Goal: Task Accomplishment & Management: Use online tool/utility

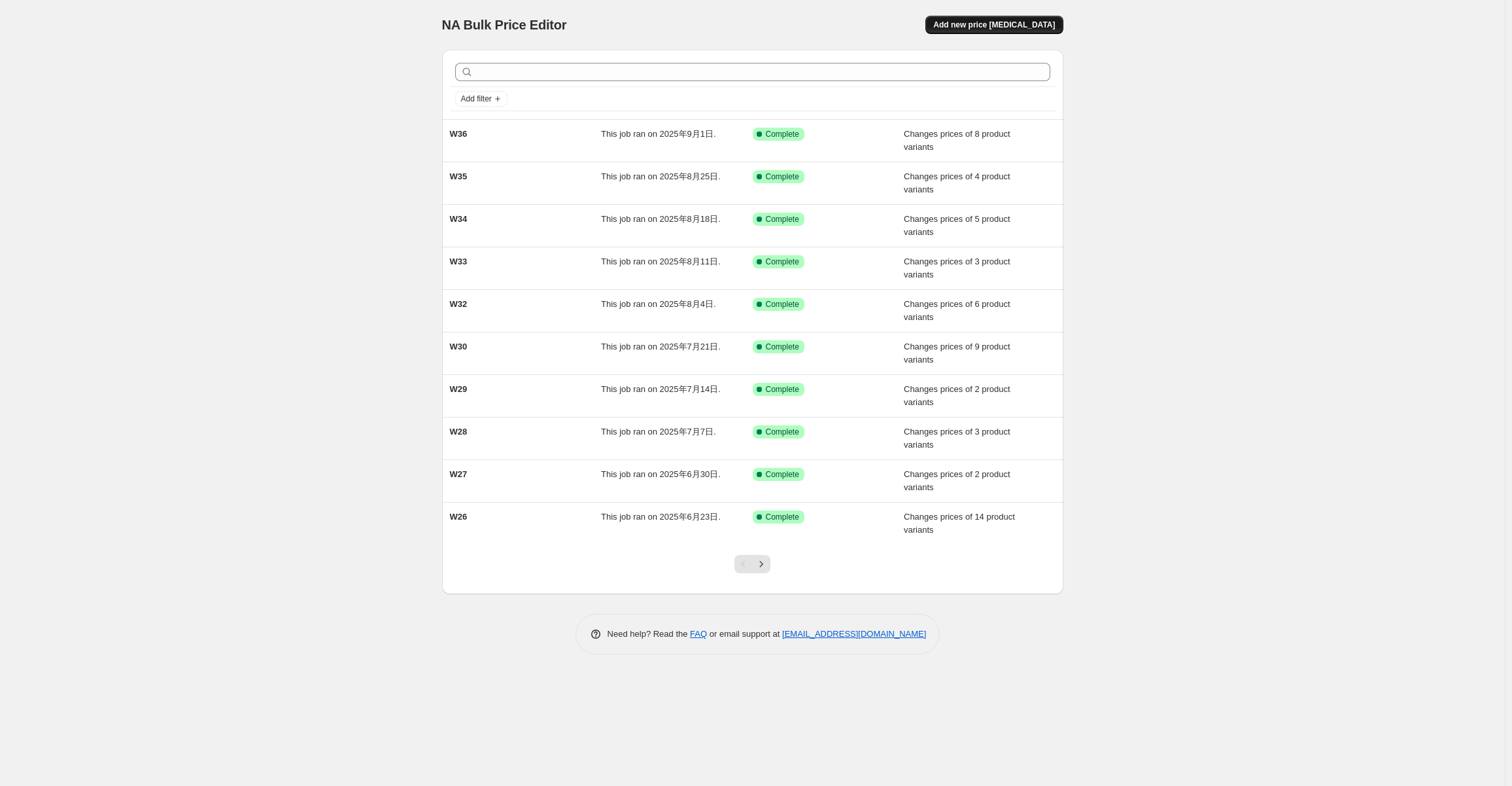
click at [1019, 25] on span "Add new price [MEDICAL_DATA]" at bounding box center [994, 25] width 122 height 10
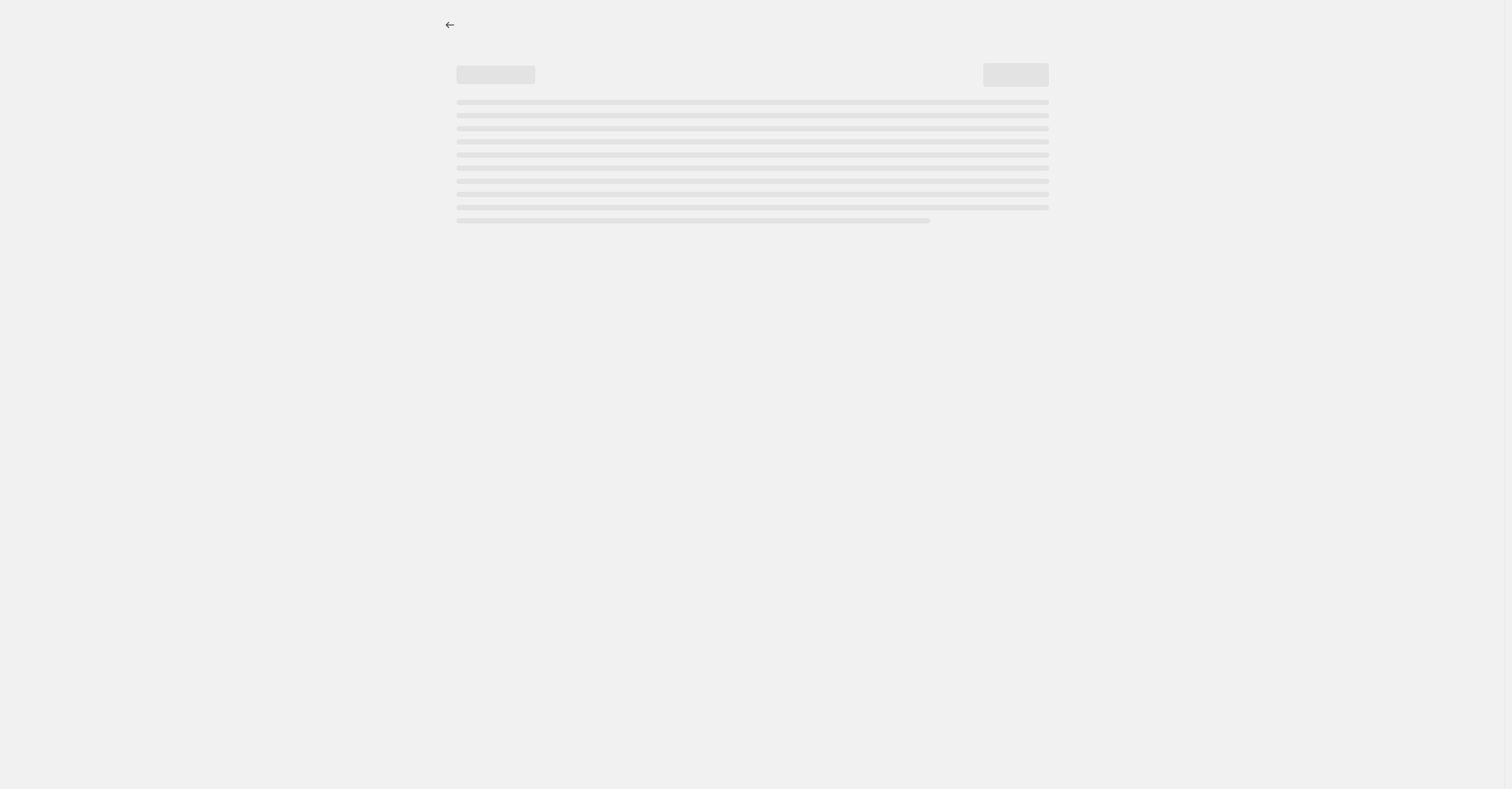
select select "percentage"
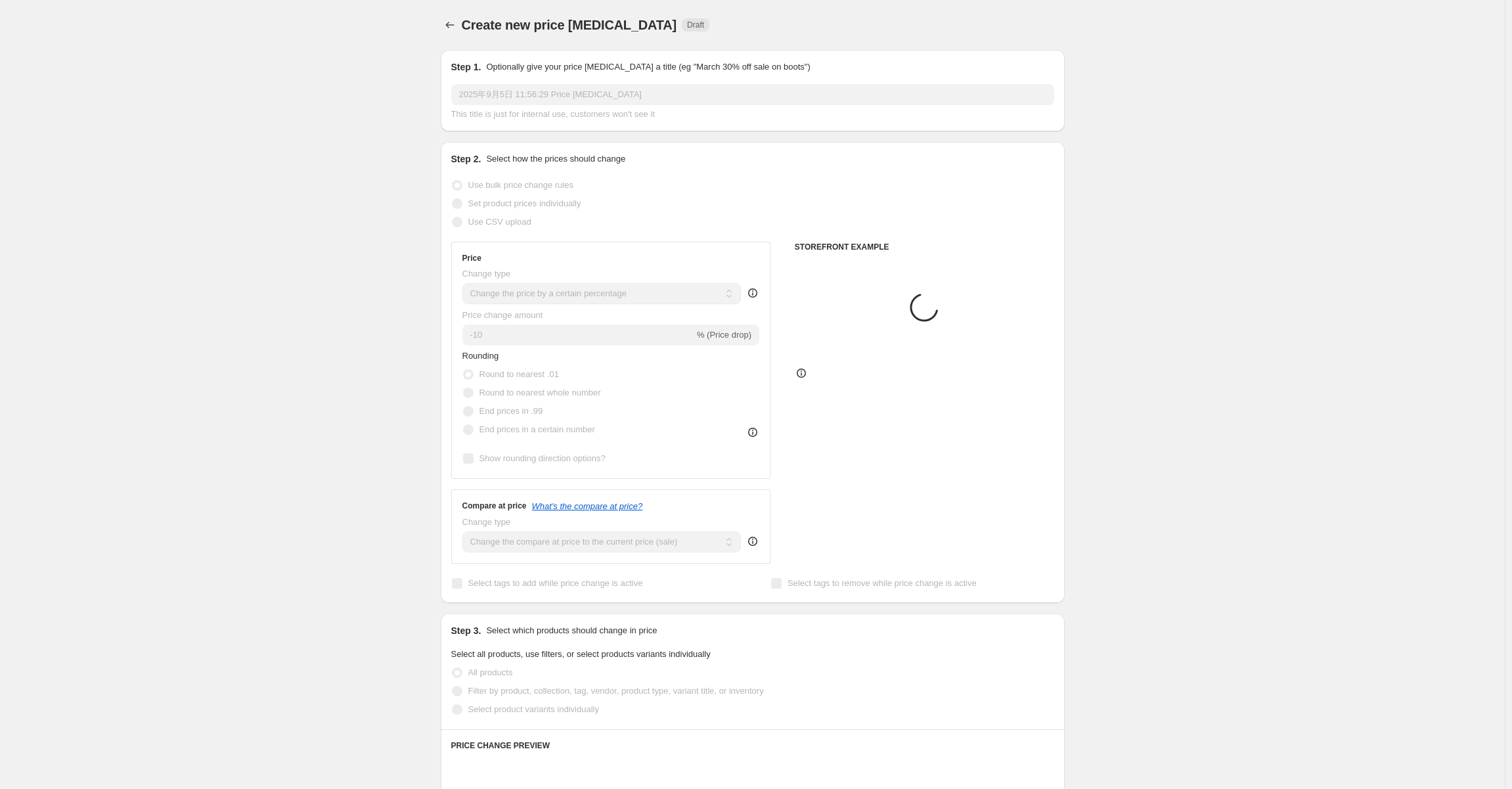
click at [694, 75] on div "Step 1. Optionally give your price [MEDICAL_DATA] a title (eg "March 30% off sa…" at bounding box center [753, 90] width 603 height 60
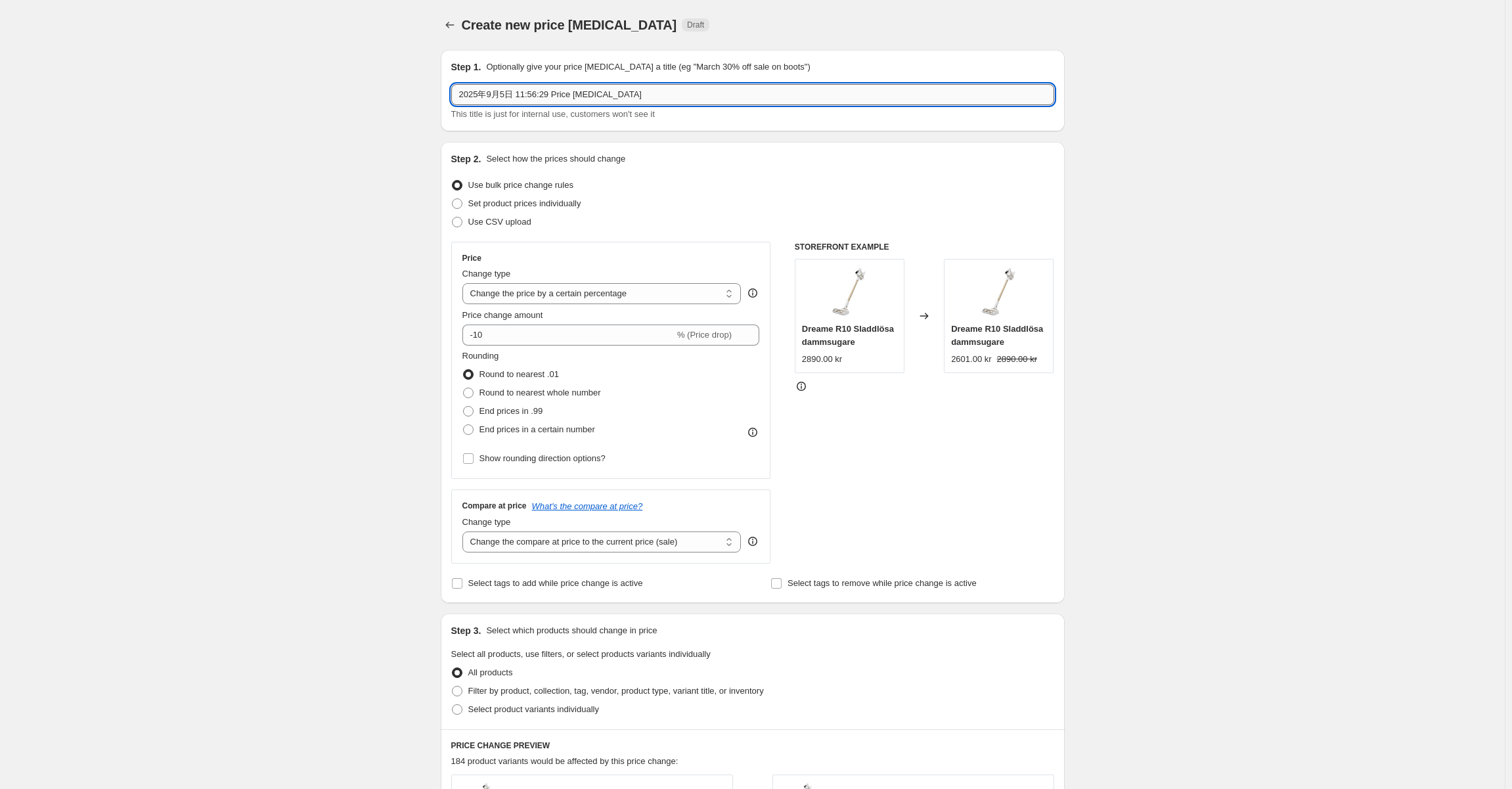
click at [685, 96] on input "2025年9月5日 11:56:29 Price change job" at bounding box center [753, 94] width 603 height 21
type input "W37"
click at [537, 207] on span "Set product prices individually" at bounding box center [525, 203] width 113 height 10
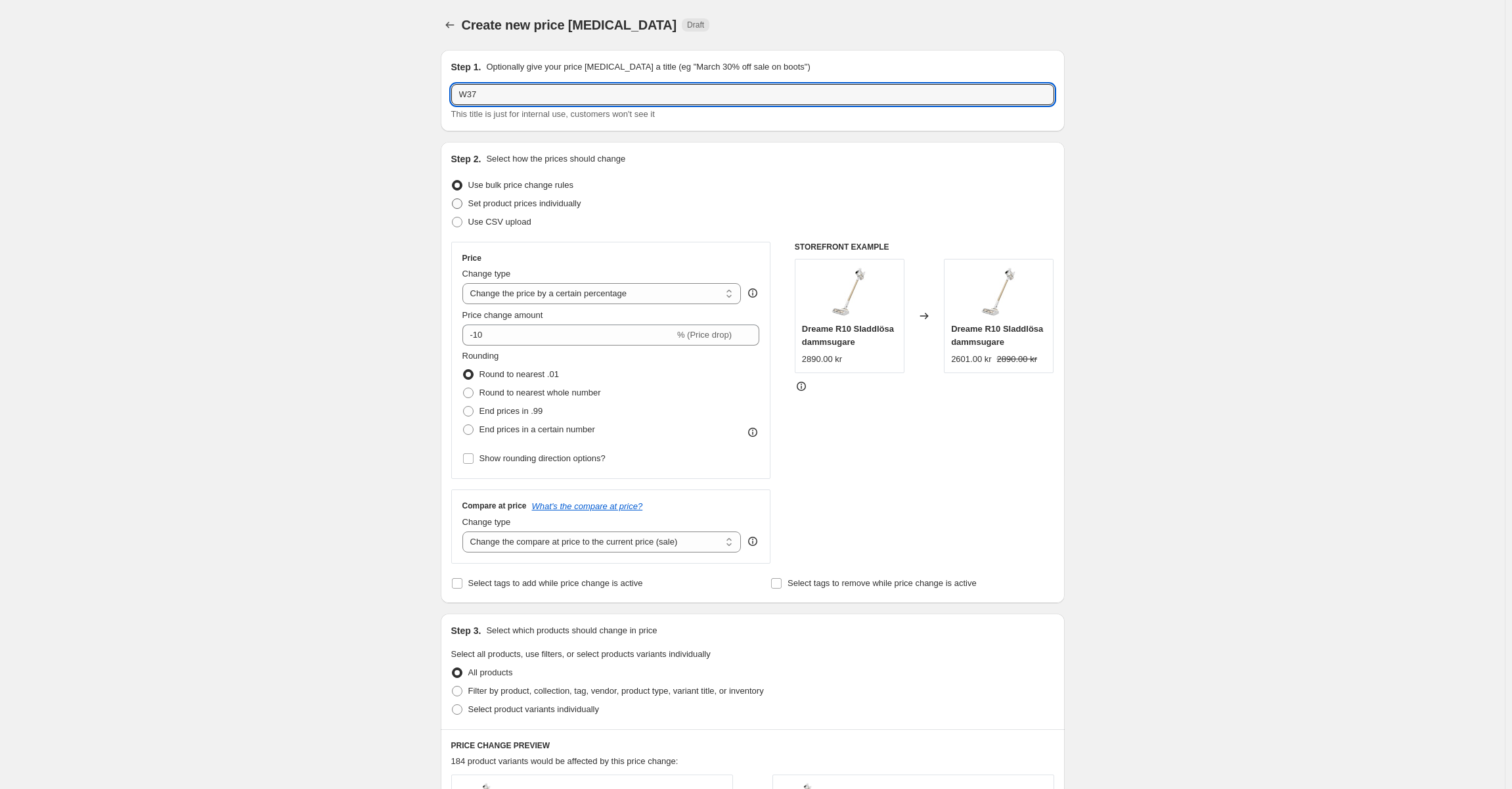
click at [452, 199] on input "Set product prices individually" at bounding box center [452, 198] width 1 height 1
radio input "true"
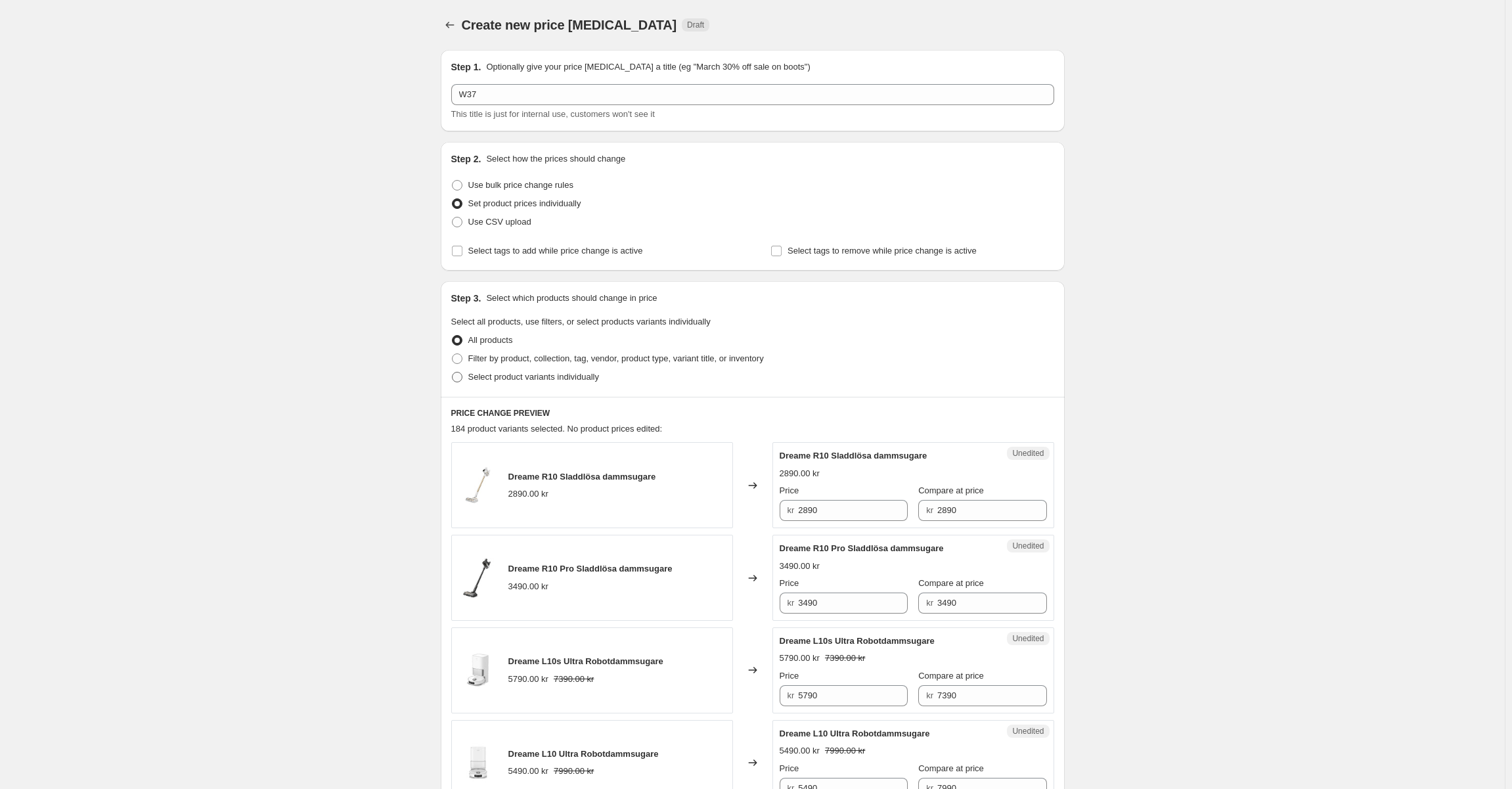
click at [567, 378] on span "Select product variants individually" at bounding box center [534, 377] width 131 height 10
click at [452, 372] on input "Select product variants individually" at bounding box center [452, 372] width 1 height 1
radio input "true"
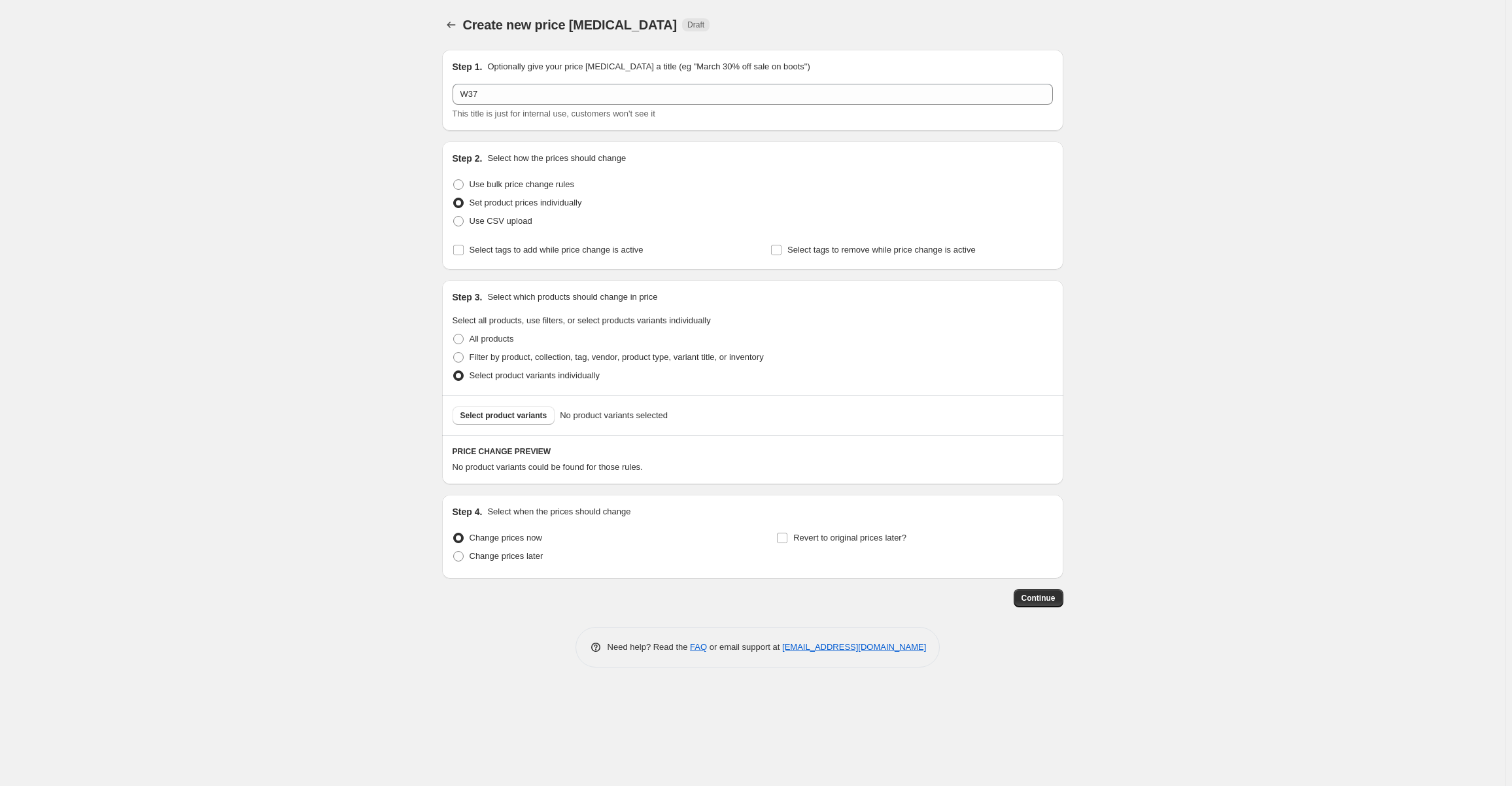
click at [495, 406] on div "Select product variants No product variants selected" at bounding box center [753, 414] width 621 height 40
click at [495, 408] on button "Select product variants" at bounding box center [503, 416] width 102 height 19
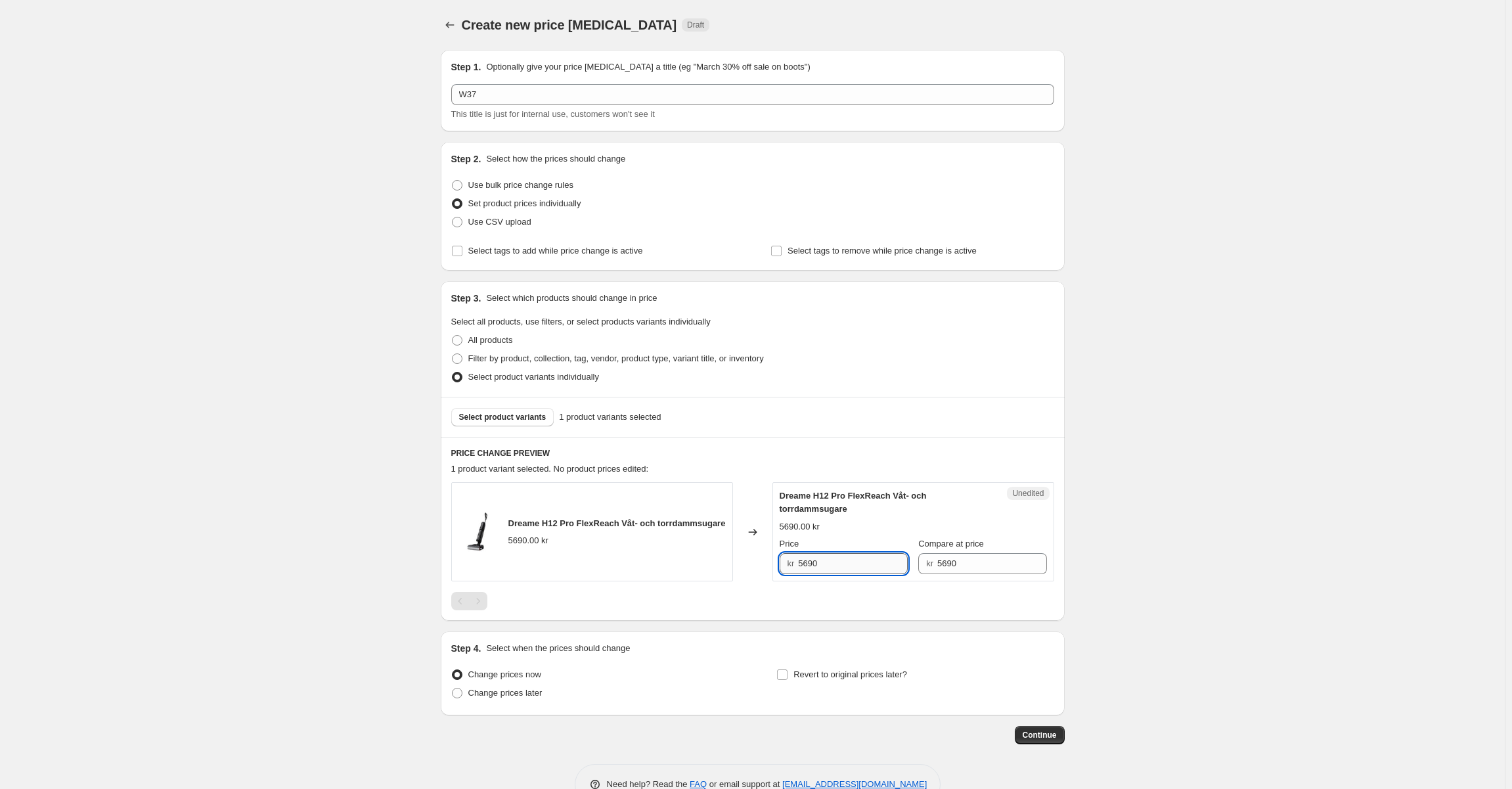
click at [810, 565] on input "5690" at bounding box center [852, 563] width 110 height 21
type input "5290"
click at [928, 506] on div "Dreame H12 Pro FlexReach Våt- och torrdammsugare" at bounding box center [887, 502] width 215 height 26
click at [492, 701] on label "Change prices later" at bounding box center [497, 693] width 91 height 19
click at [452, 688] on input "Change prices later" at bounding box center [452, 688] width 1 height 1
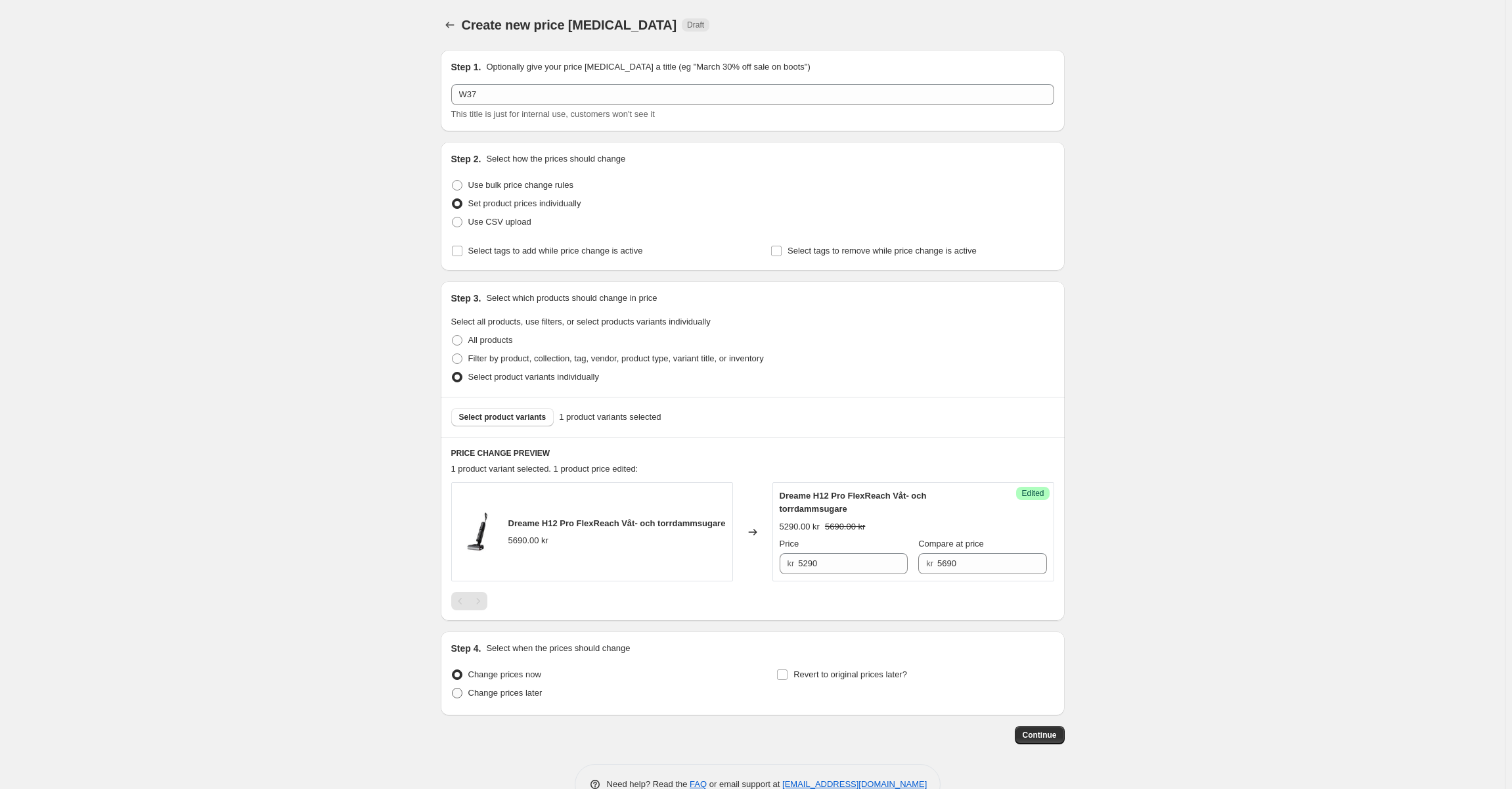
radio input "true"
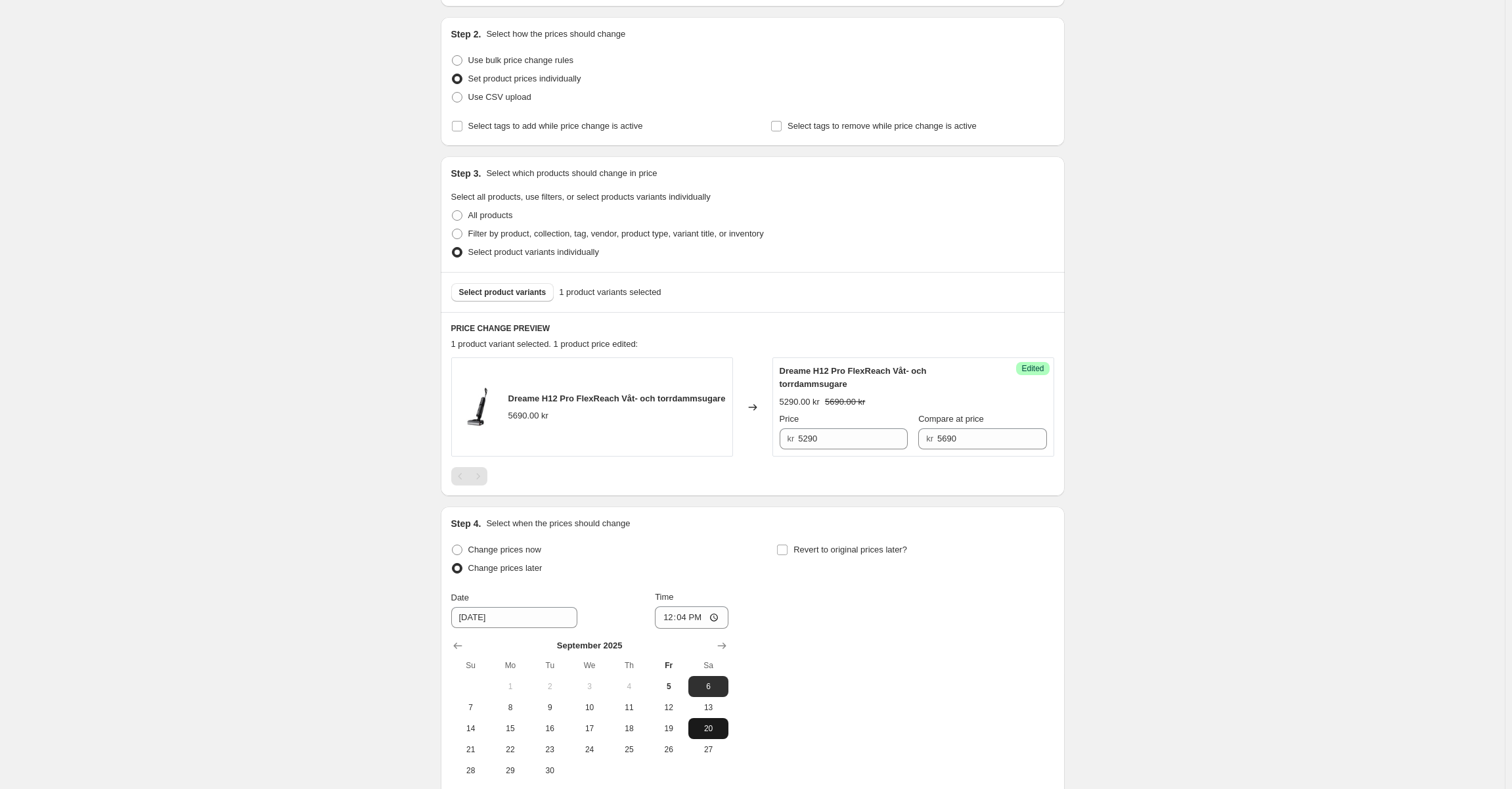
scroll to position [260, 0]
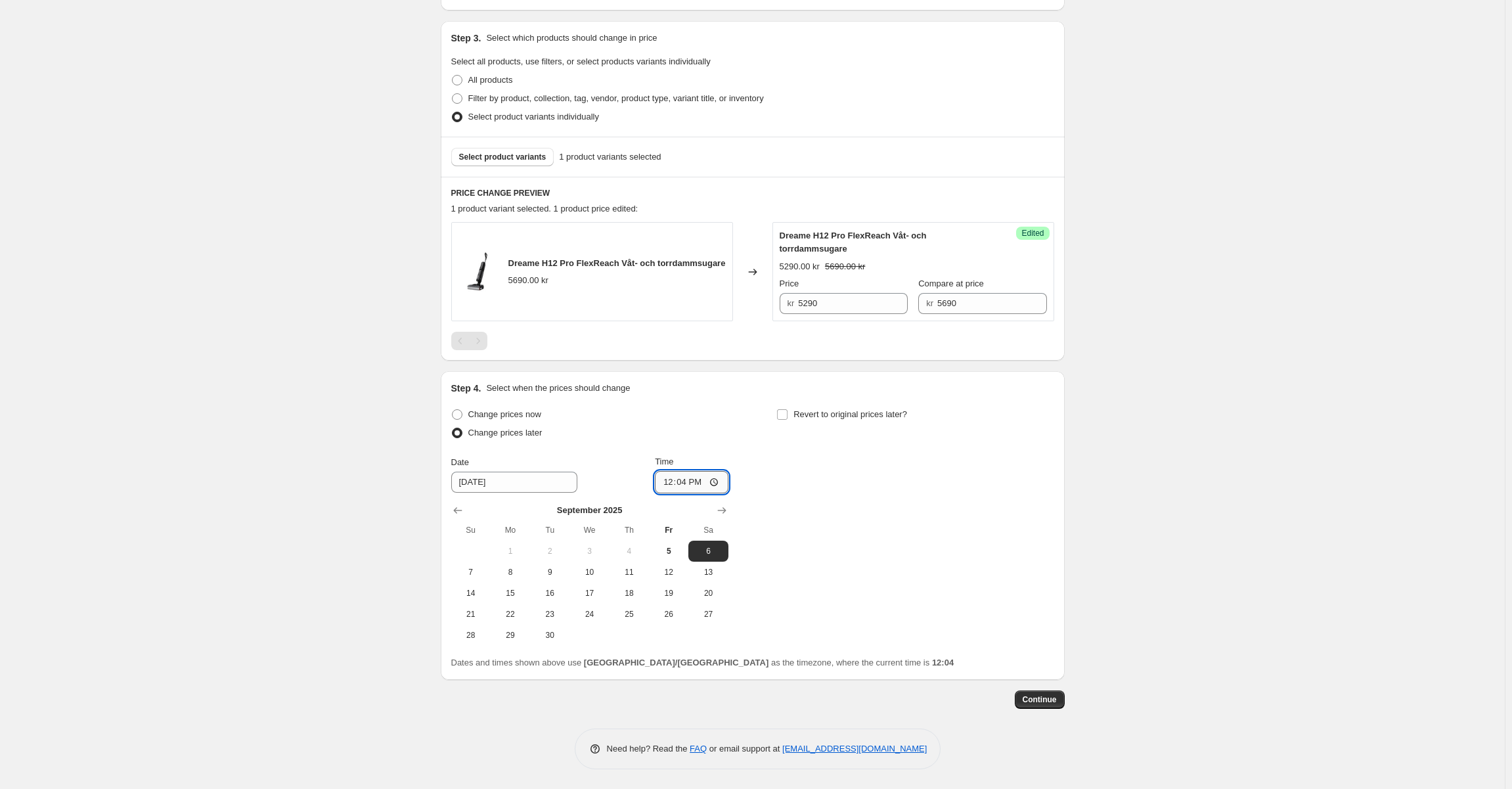
click at [691, 485] on input "12:04" at bounding box center [691, 482] width 73 height 22
type input "07:00"
click at [721, 454] on div "Change prices now Change prices later Date 9/6/2025 Time 07:00 September 2025 S…" at bounding box center [590, 525] width 277 height 241
click at [518, 573] on span "8" at bounding box center [510, 572] width 29 height 10
type input "9/8/2025"
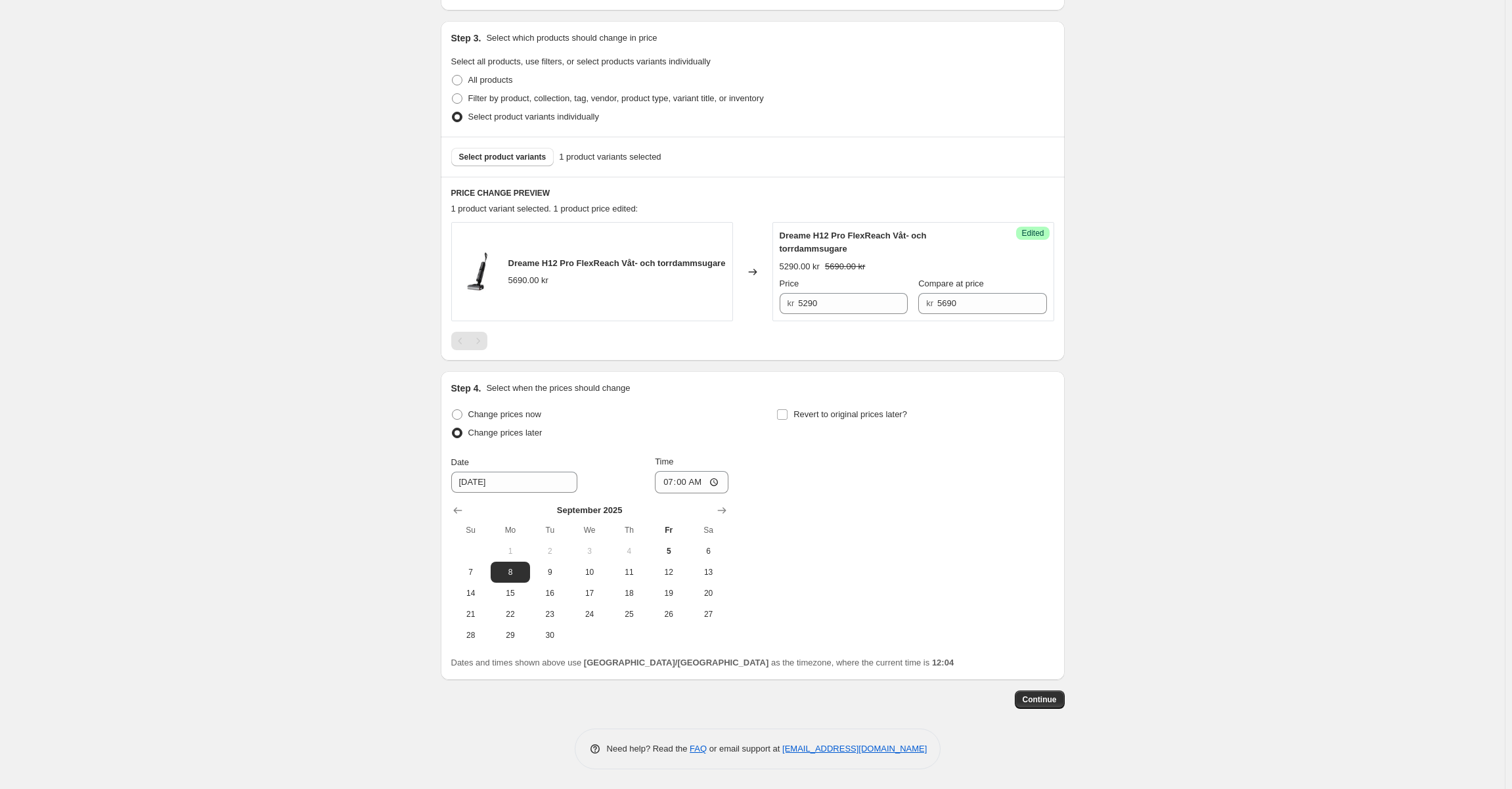
click at [669, 418] on div "Change prices now" at bounding box center [590, 415] width 277 height 19
click at [1043, 701] on span "Continue" at bounding box center [1039, 699] width 34 height 10
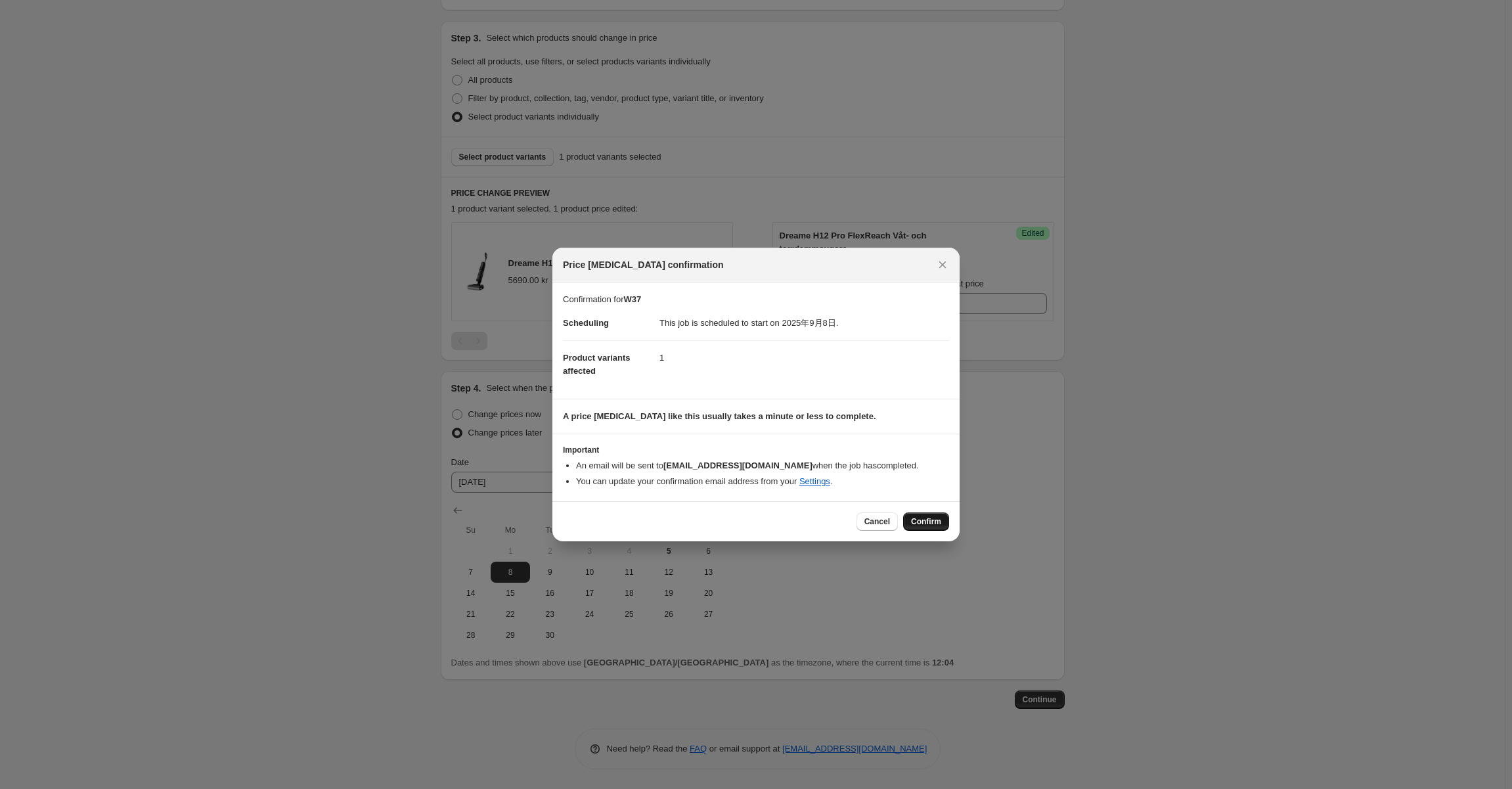
click at [922, 526] on span "Confirm" at bounding box center [926, 521] width 31 height 10
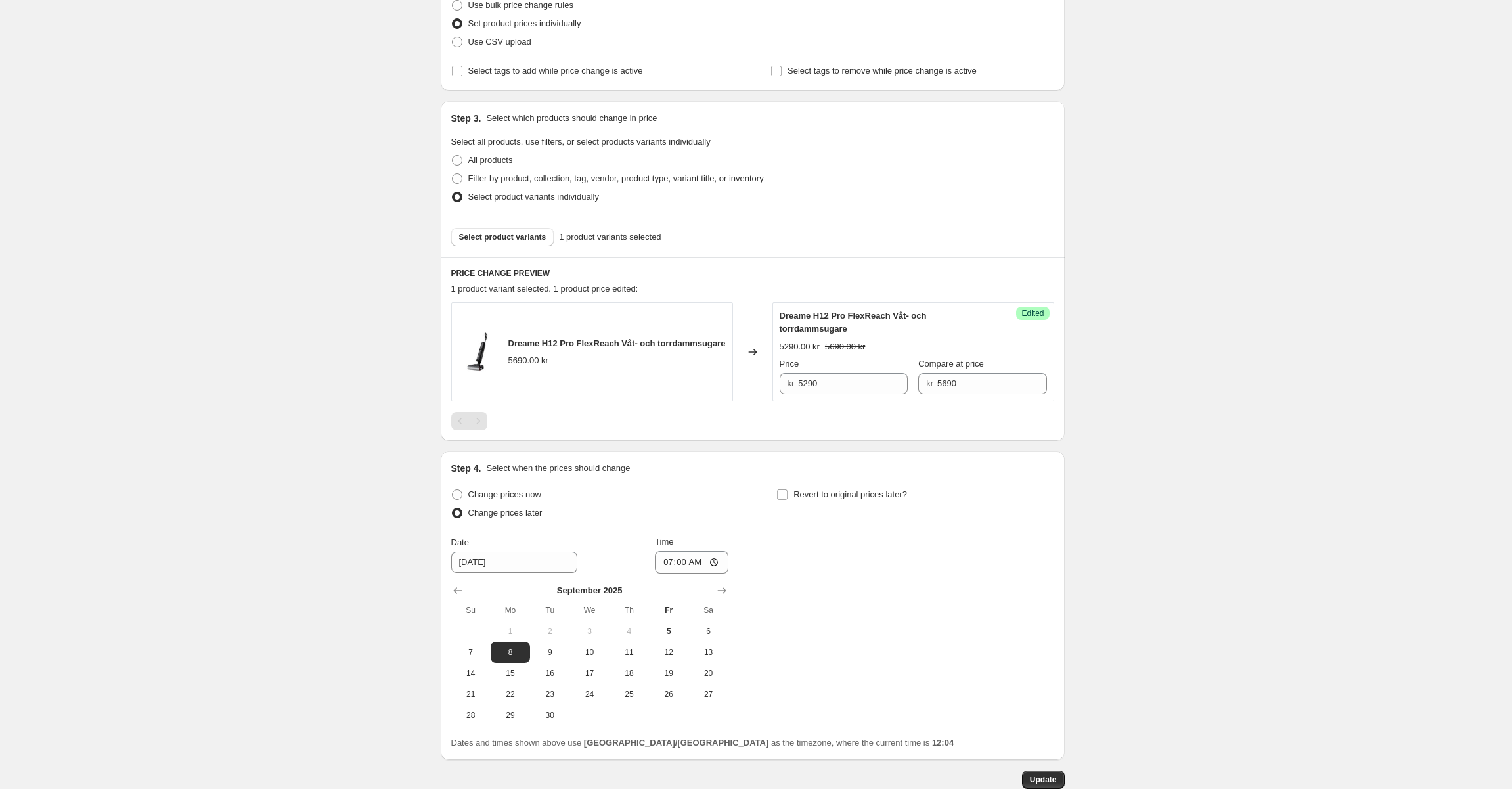
click at [1077, 480] on div "W37. This page is ready W37 Info Scheduled Copy to new job Delete job More acti…" at bounding box center [753, 304] width 656 height 1129
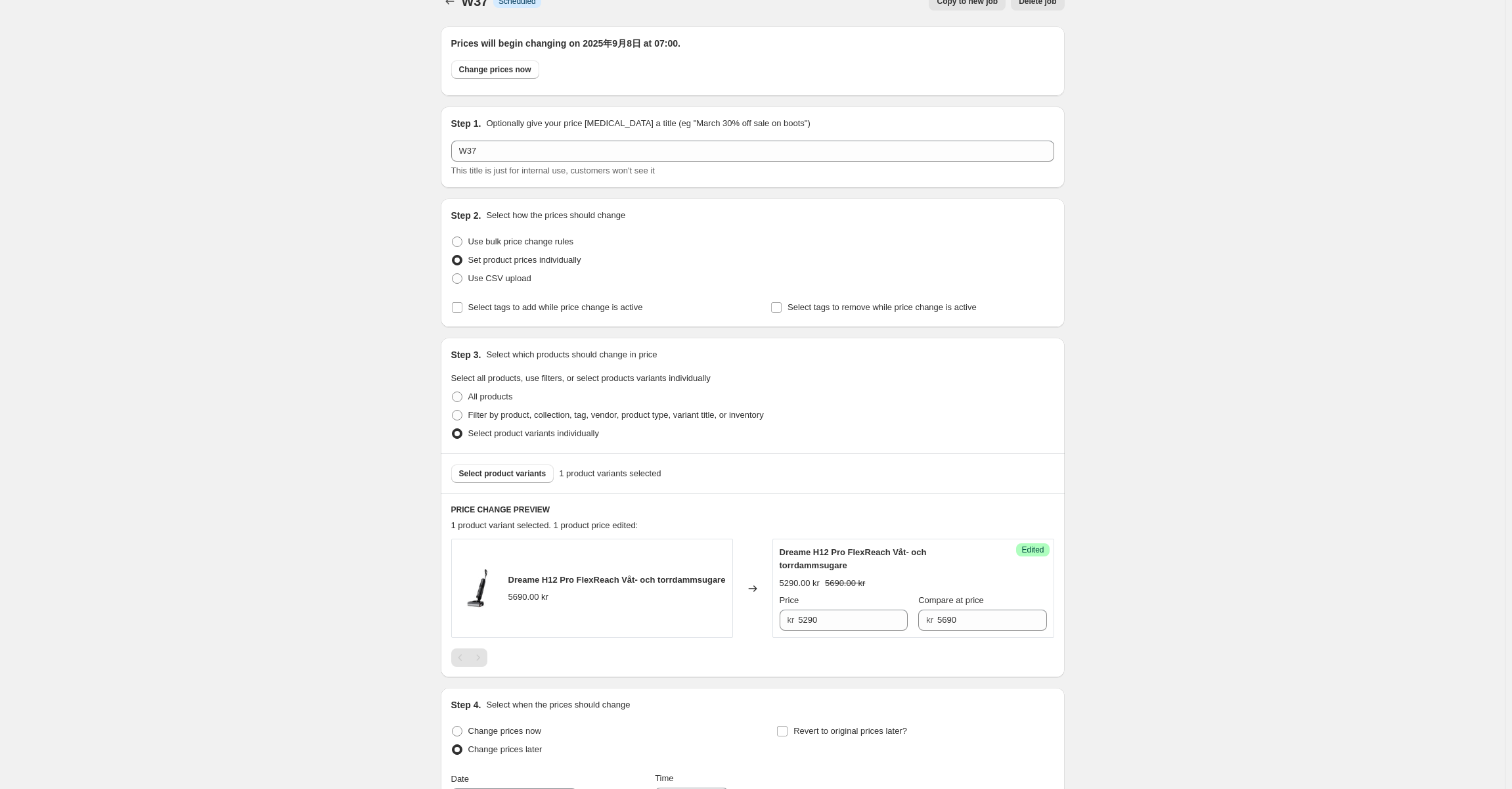
scroll to position [0, 0]
